Goal: Navigation & Orientation: Find specific page/section

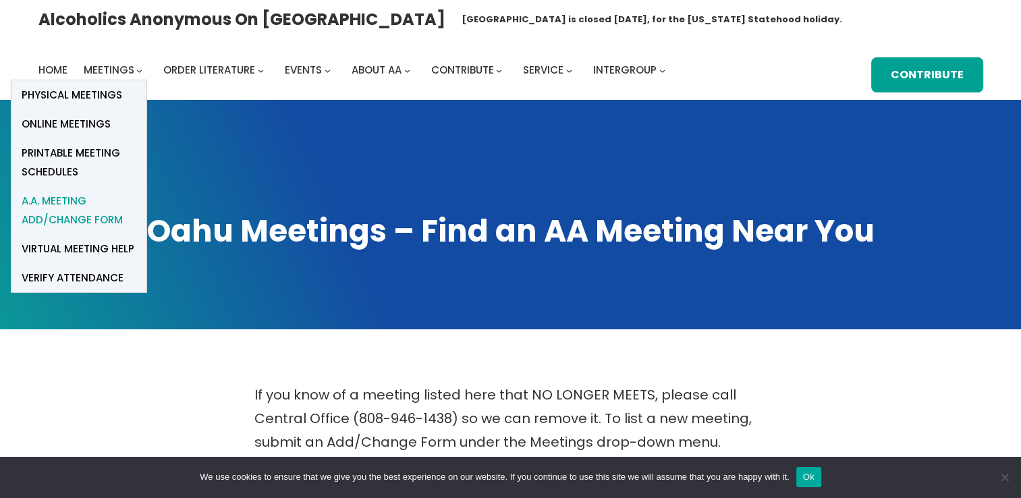
click at [63, 207] on span "A.A. Meeting Add/Change Form" at bounding box center [79, 211] width 115 height 38
click at [58, 165] on span "Printable Meeting Schedules" at bounding box center [79, 163] width 115 height 38
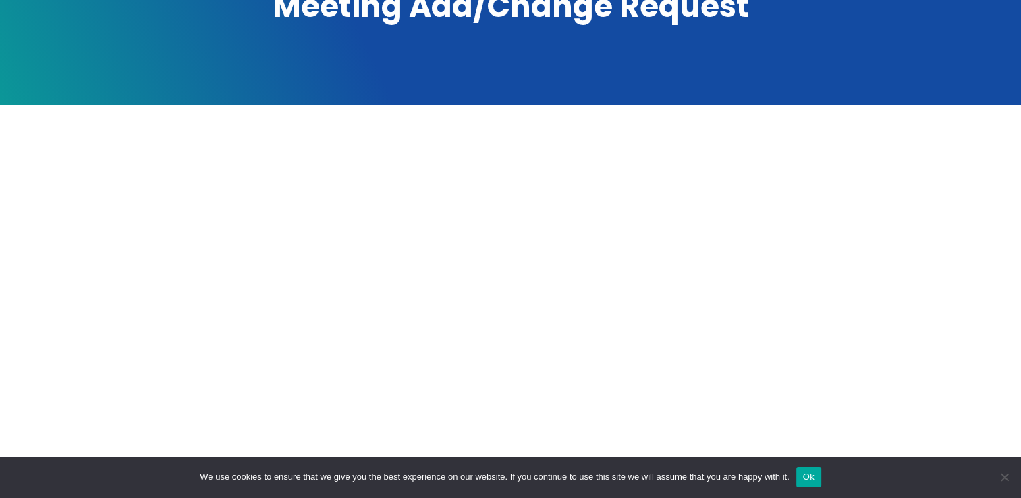
scroll to position [202, 0]
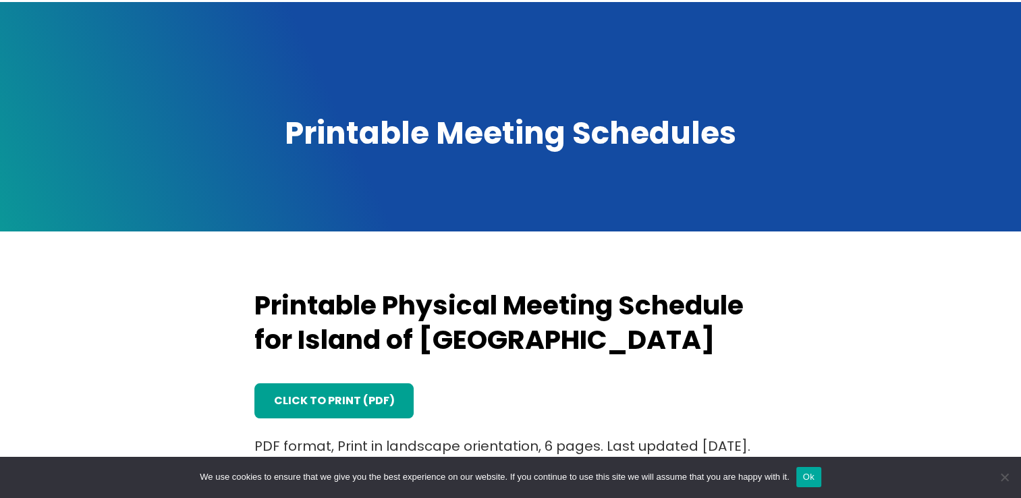
scroll to position [202, 0]
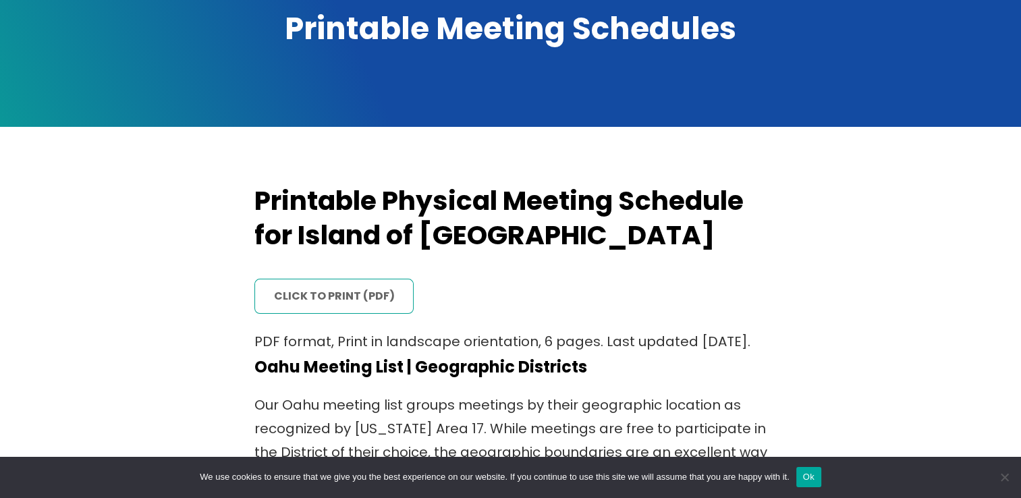
click at [348, 306] on link "click to print (PDF)" at bounding box center [334, 297] width 160 height 36
